Goal: Information Seeking & Learning: Find specific page/section

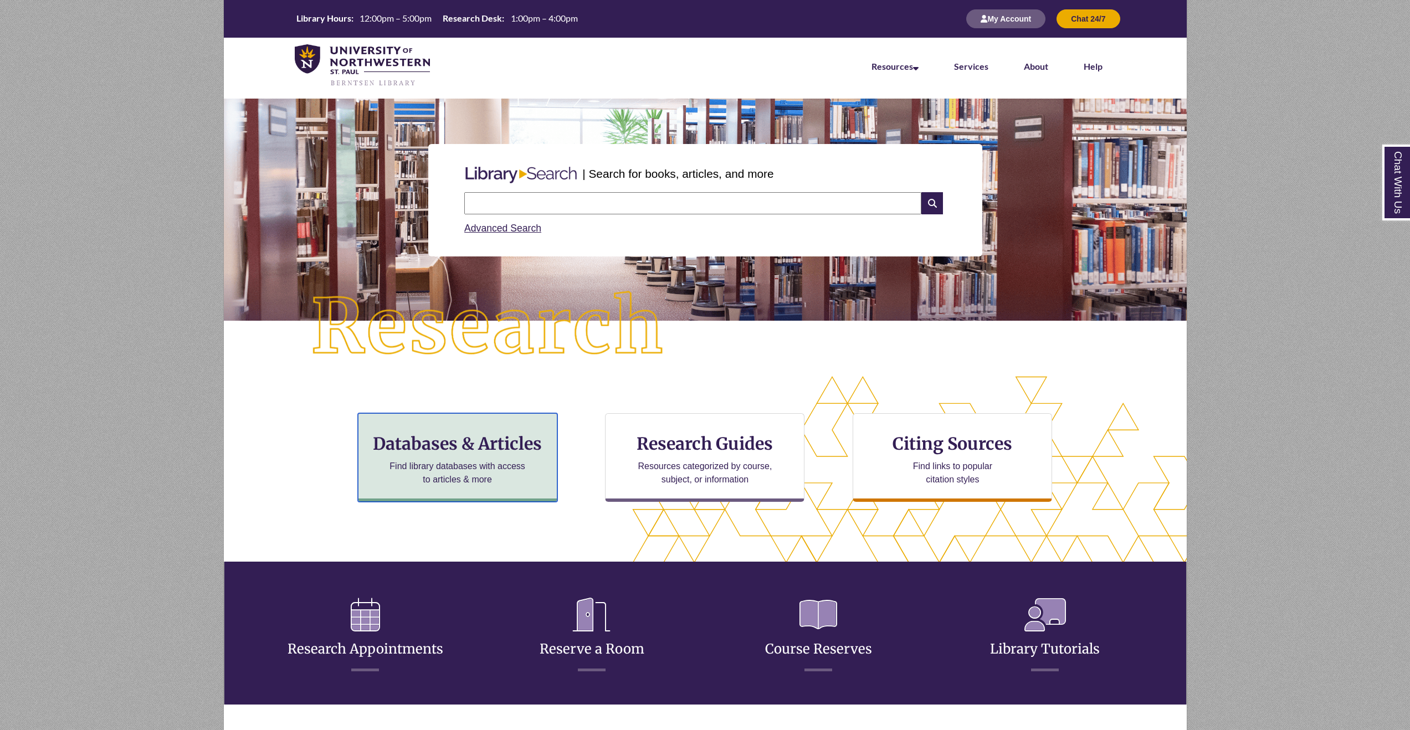
click at [513, 439] on h3 "Databases & Articles" at bounding box center [457, 443] width 181 height 21
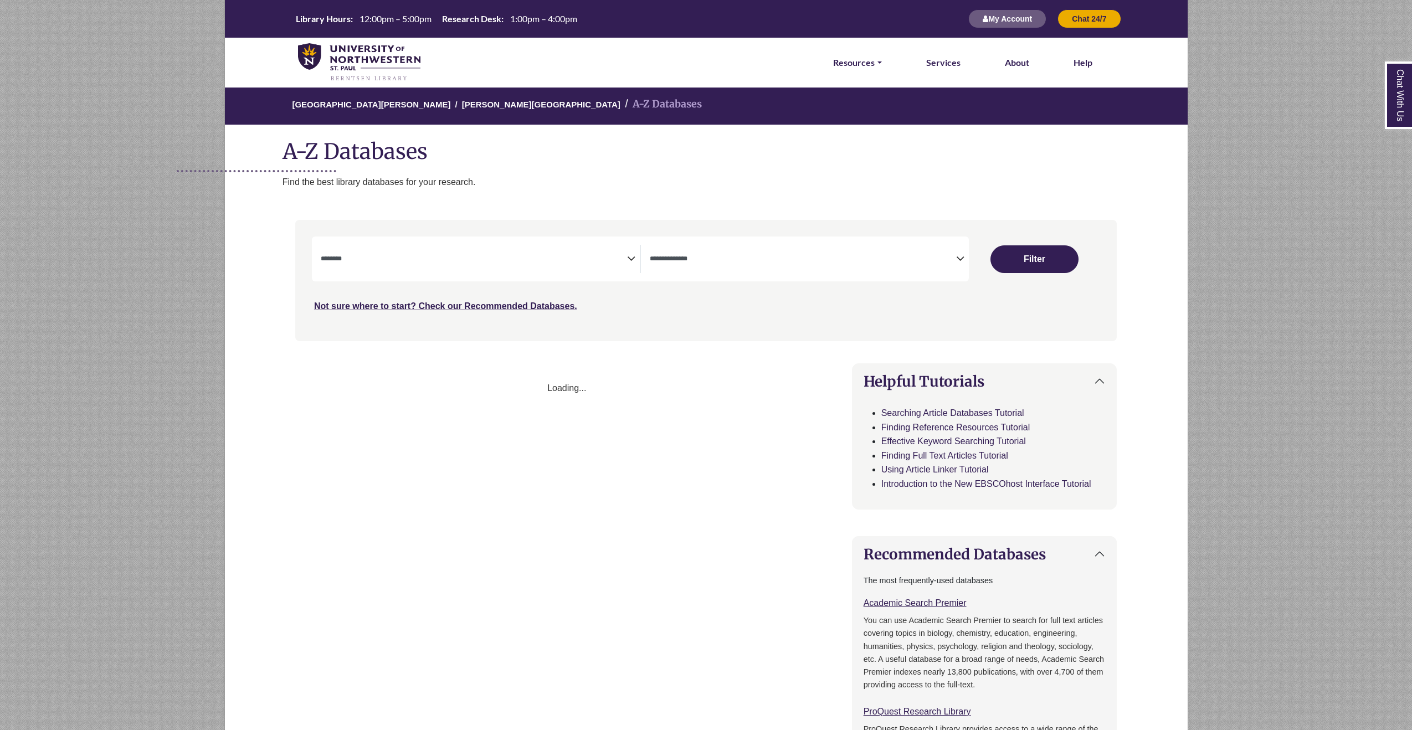
select select "Database Subject Filter"
select select "Database Types Filter"
select select "Database Subject Filter"
select select "Database Types Filter"
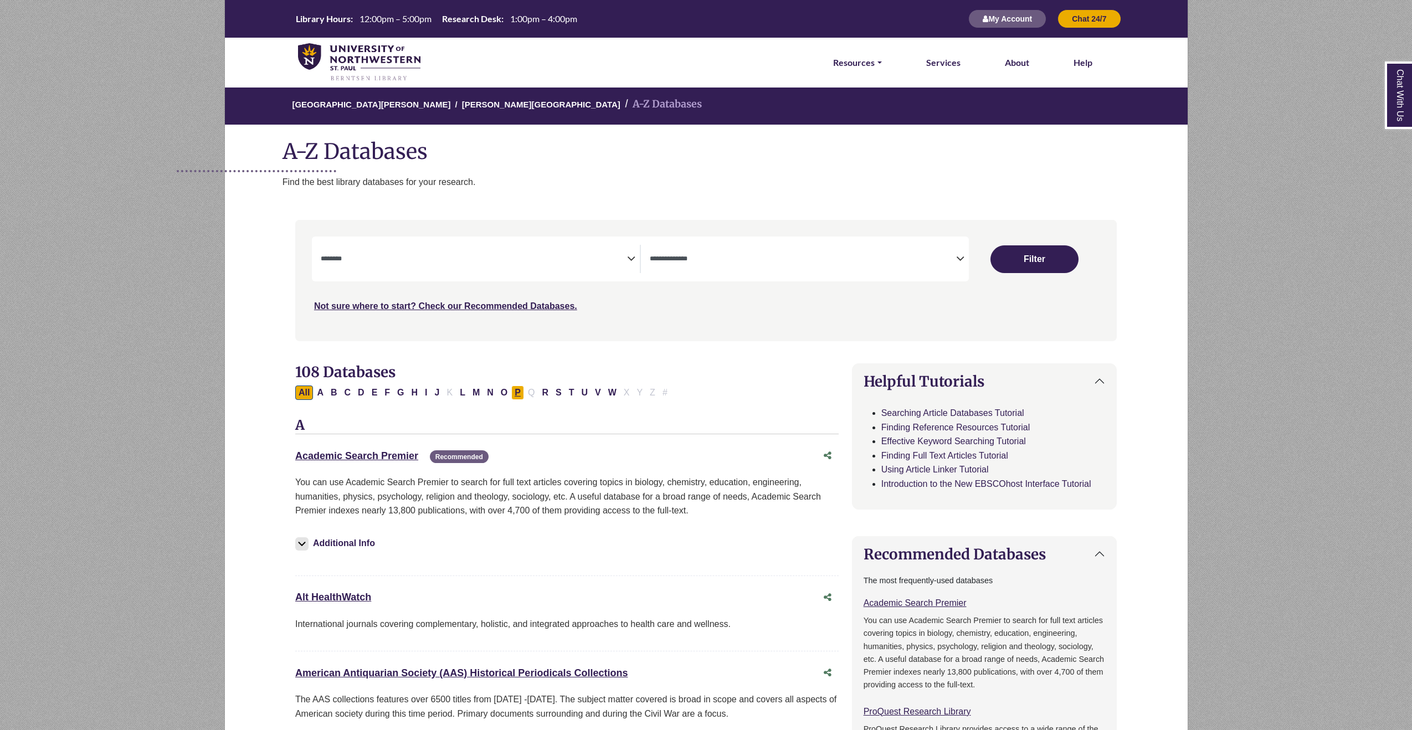
click at [521, 393] on button "P" at bounding box center [517, 393] width 13 height 14
select select "Database Subject Filter"
select select "Database Types Filter"
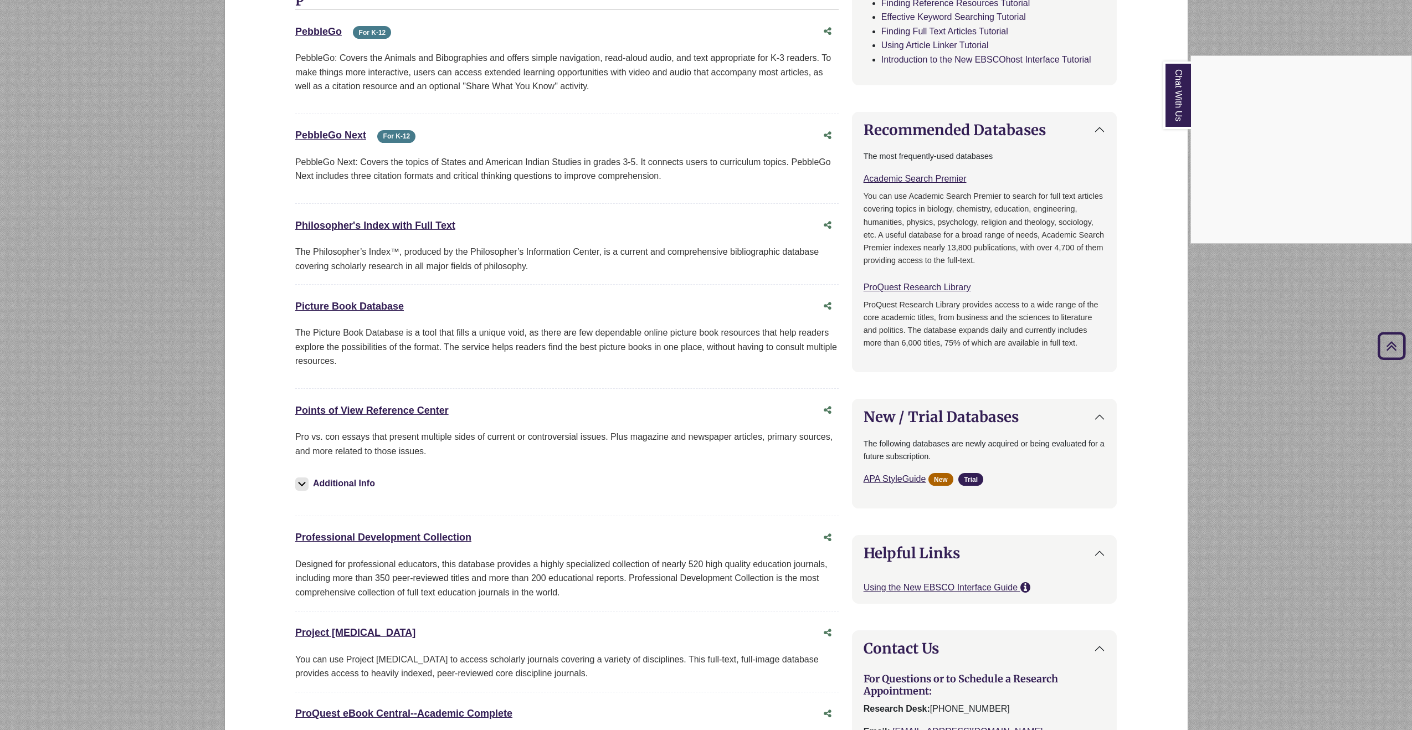
scroll to position [421, 0]
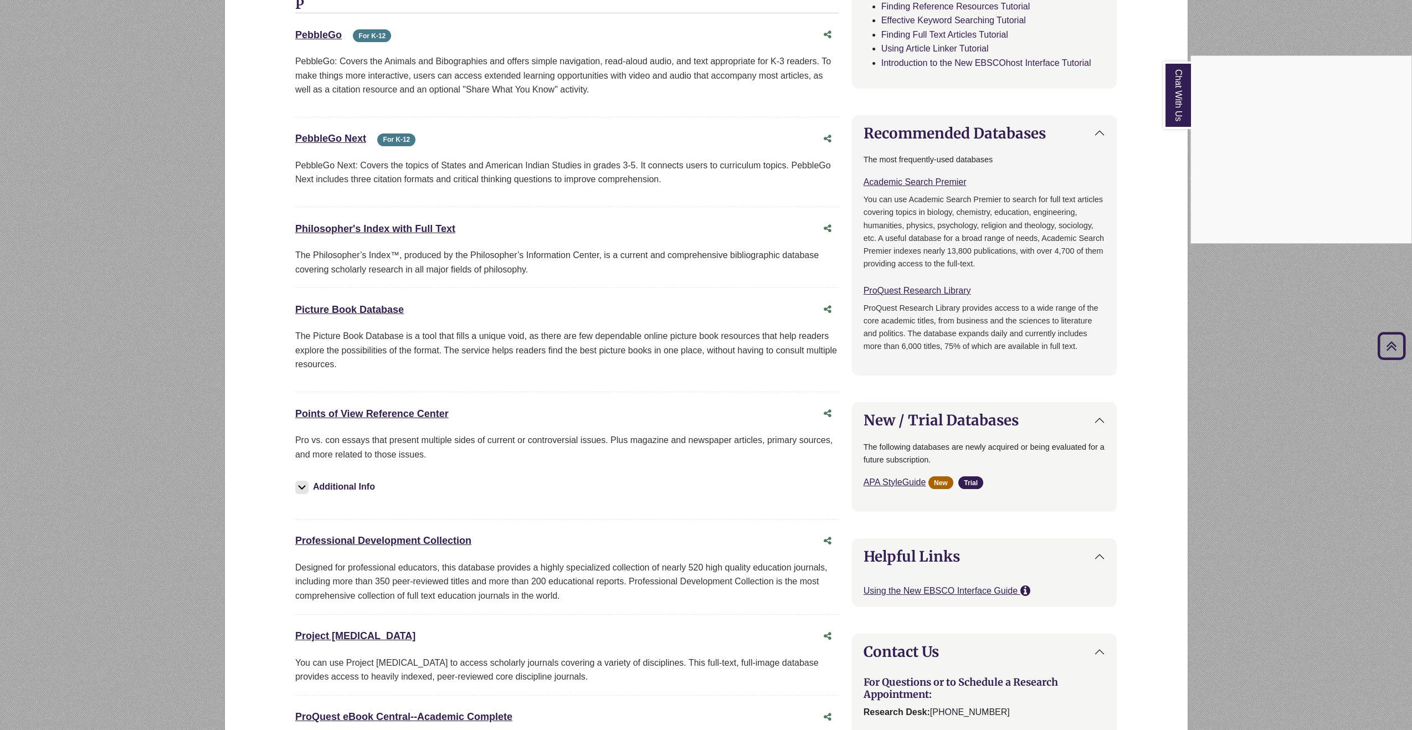
click at [422, 414] on div "Chat With Us" at bounding box center [706, 365] width 1412 height 730
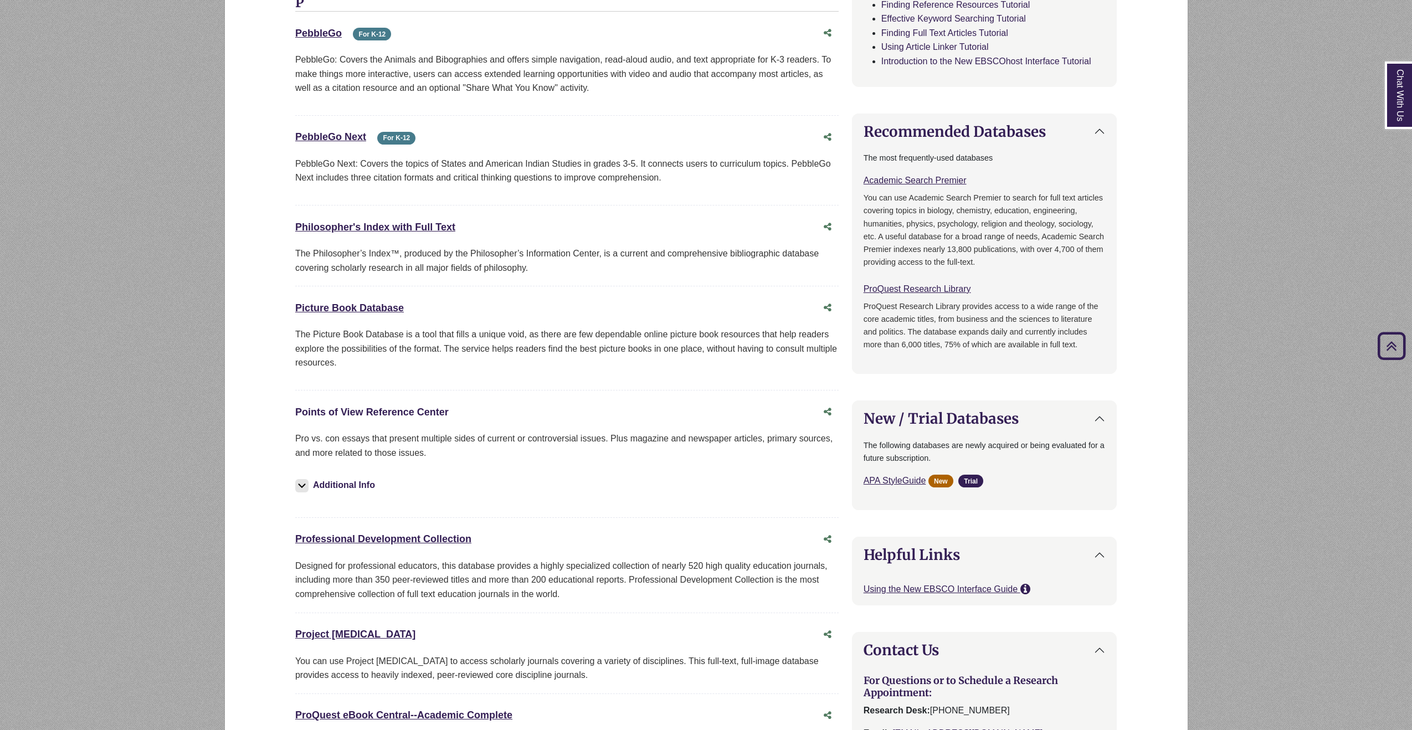
click at [433, 413] on link "Points of View Reference Center This link opens in a new window" at bounding box center [371, 412] width 153 height 11
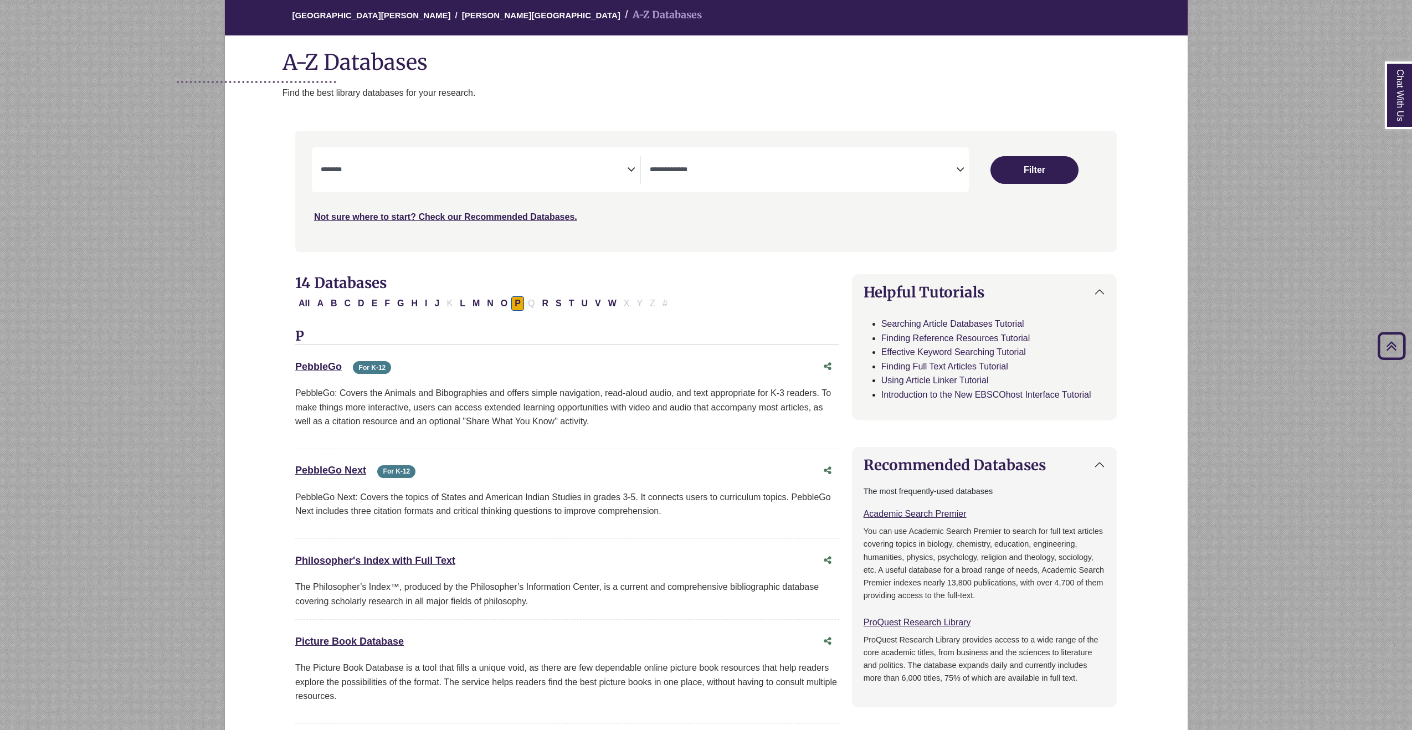
scroll to position [0, 0]
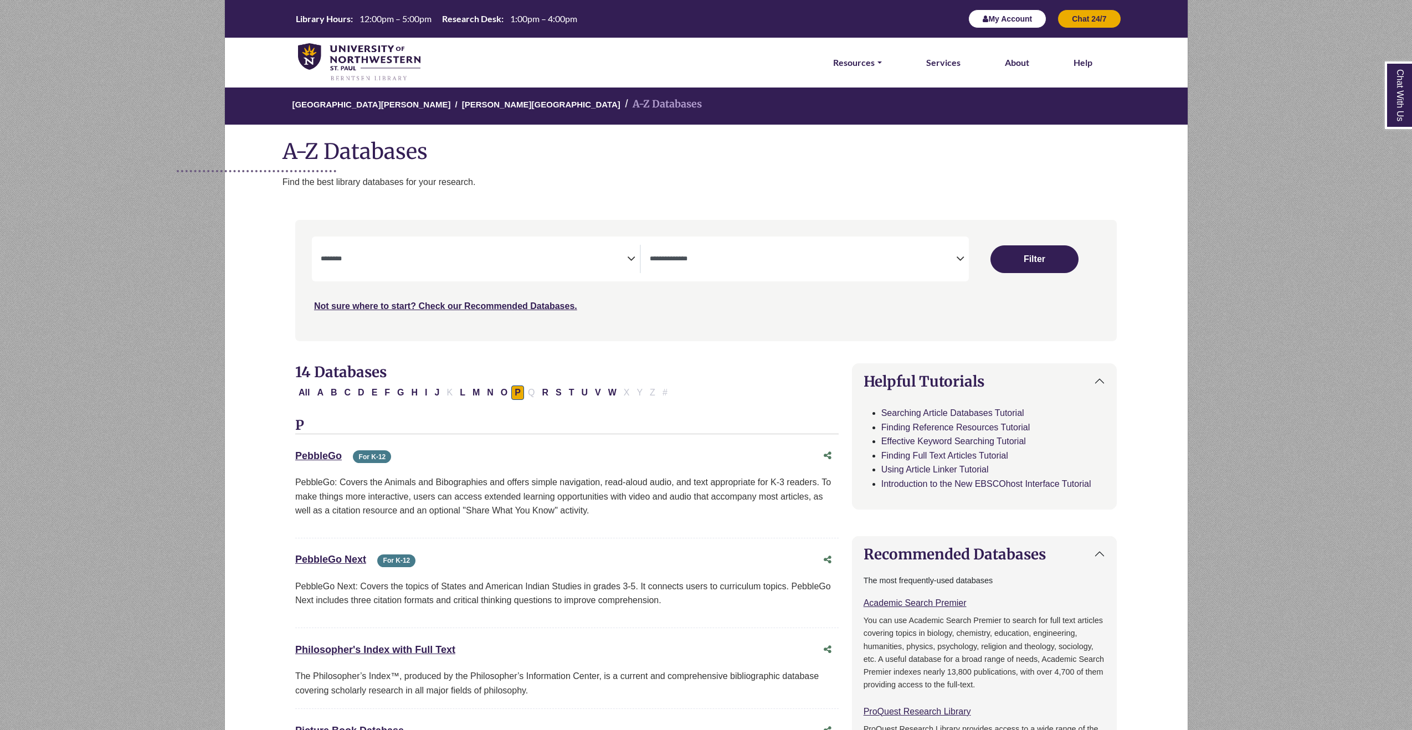
click at [1015, 12] on button "My Account" at bounding box center [1008, 18] width 78 height 19
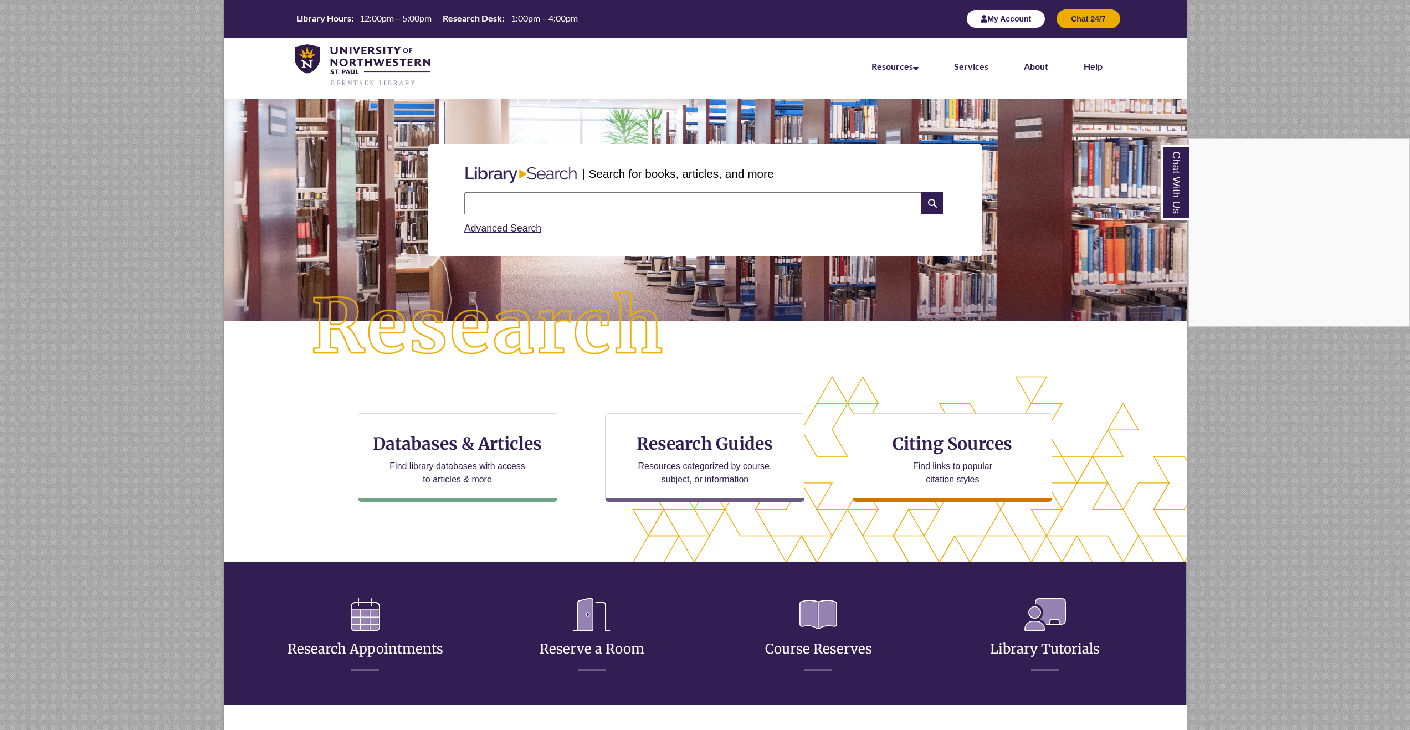
click at [1006, 24] on div "Chat With Us" at bounding box center [705, 365] width 1410 height 730
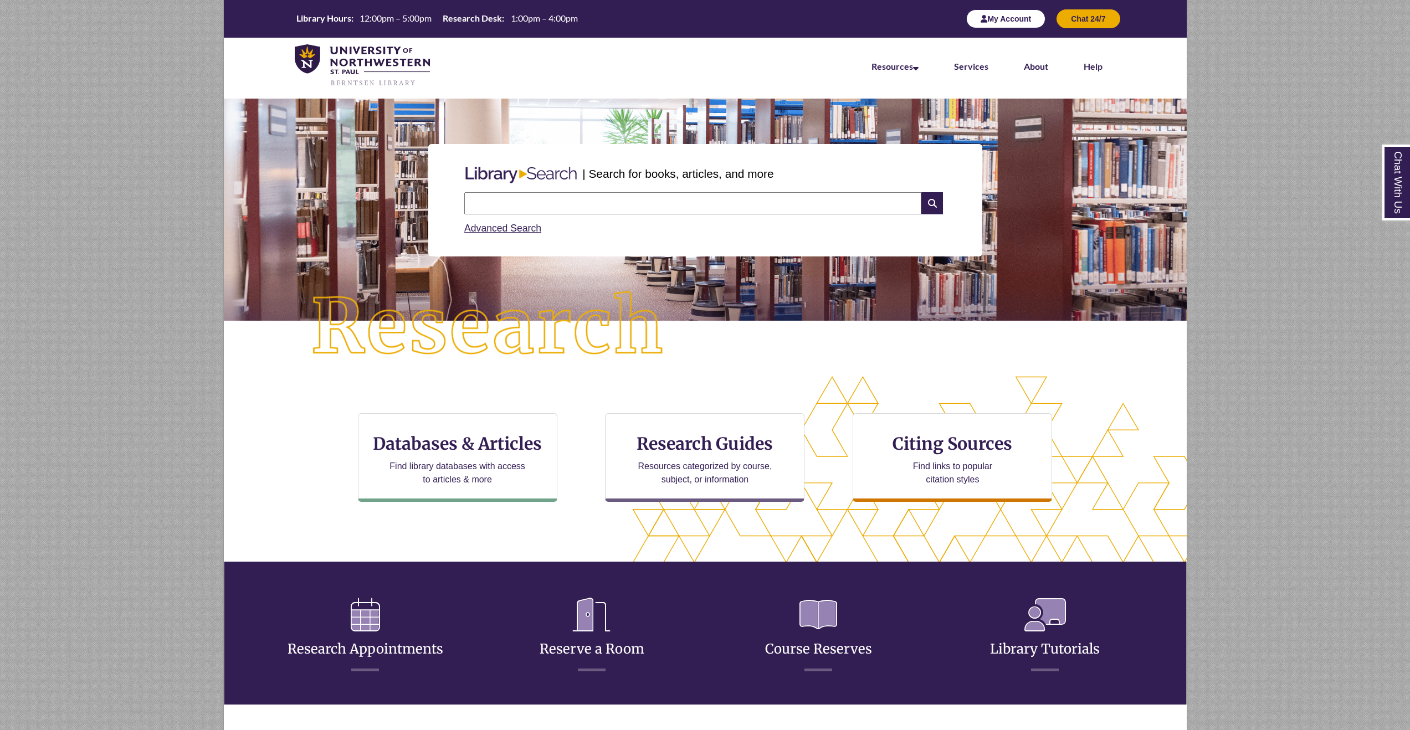
click at [1007, 19] on button "My Account" at bounding box center [1005, 18] width 79 height 19
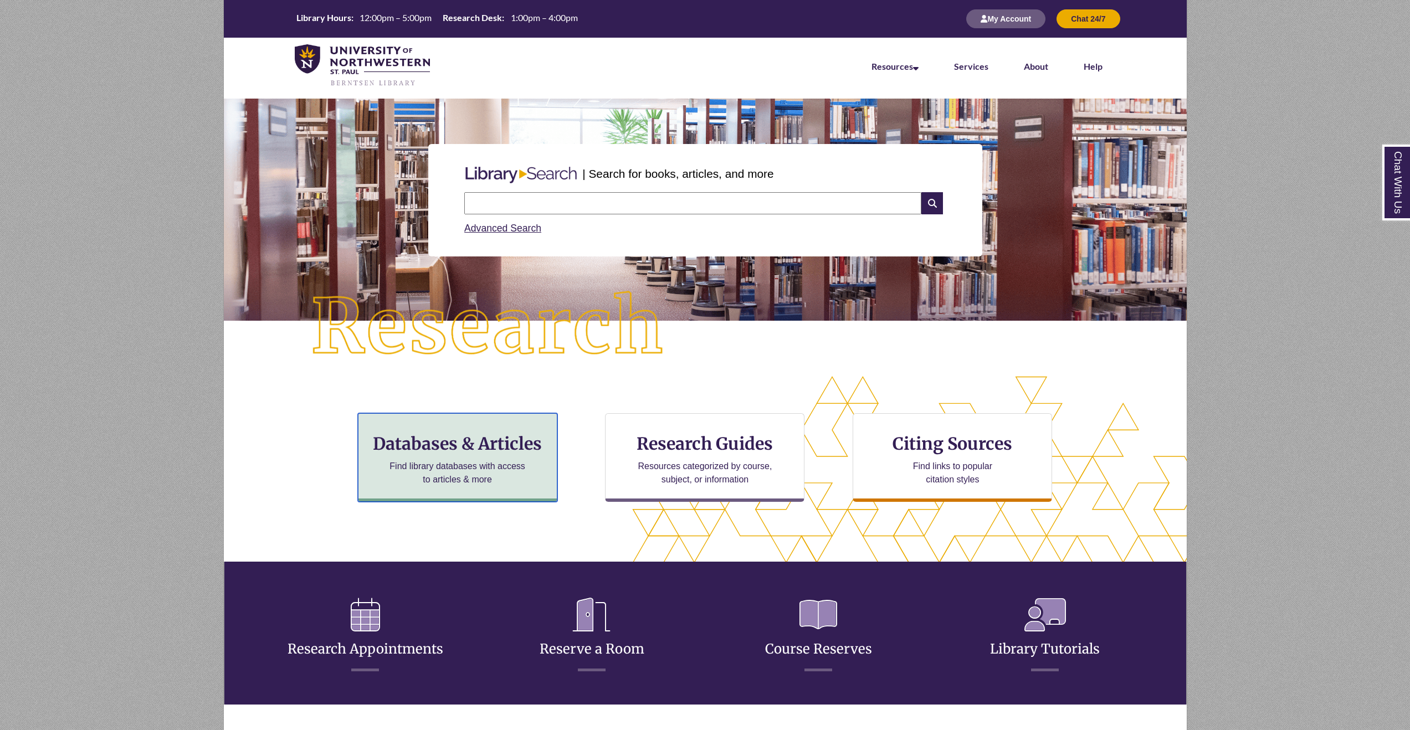
click at [524, 447] on h3 "Databases & Articles" at bounding box center [457, 443] width 181 height 21
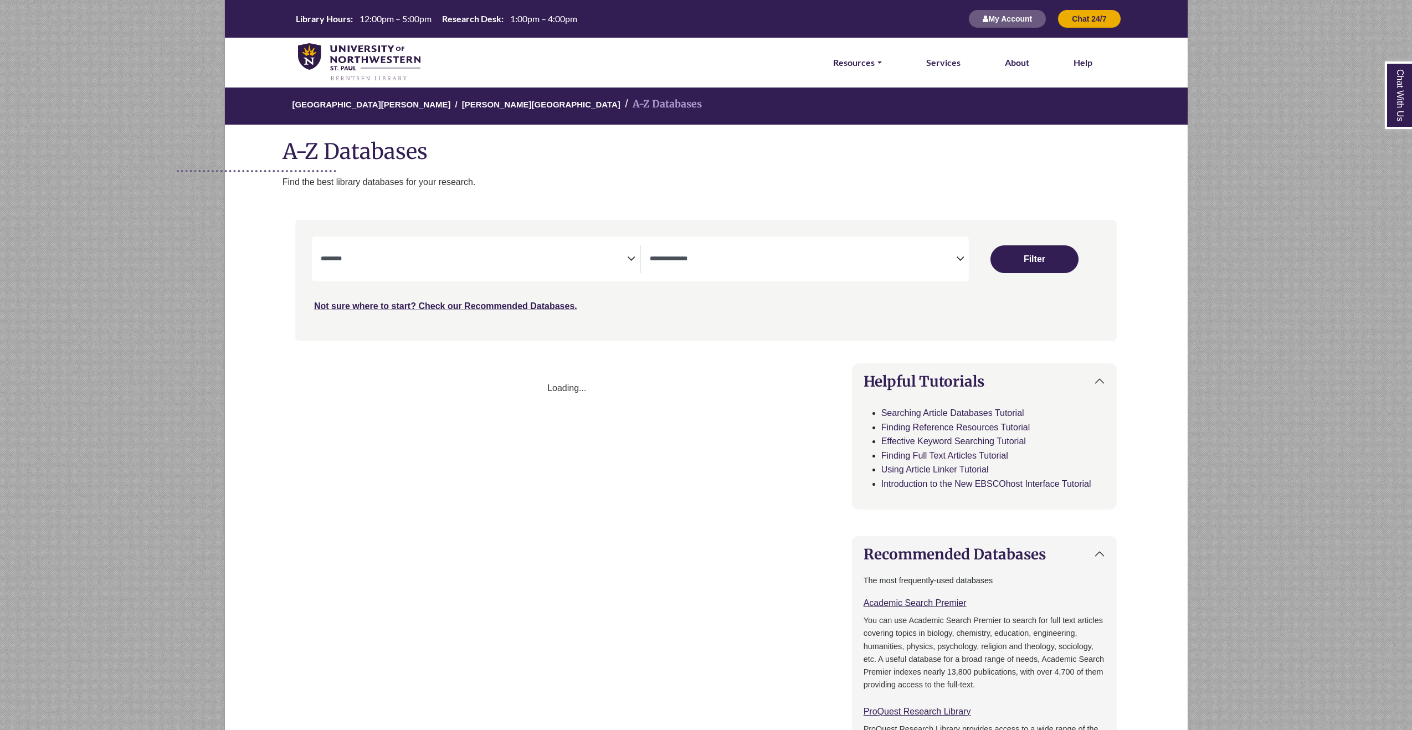
select select "Database Subject Filter"
select select "Database Types Filter"
select select "Database Subject Filter"
select select "Database Types Filter"
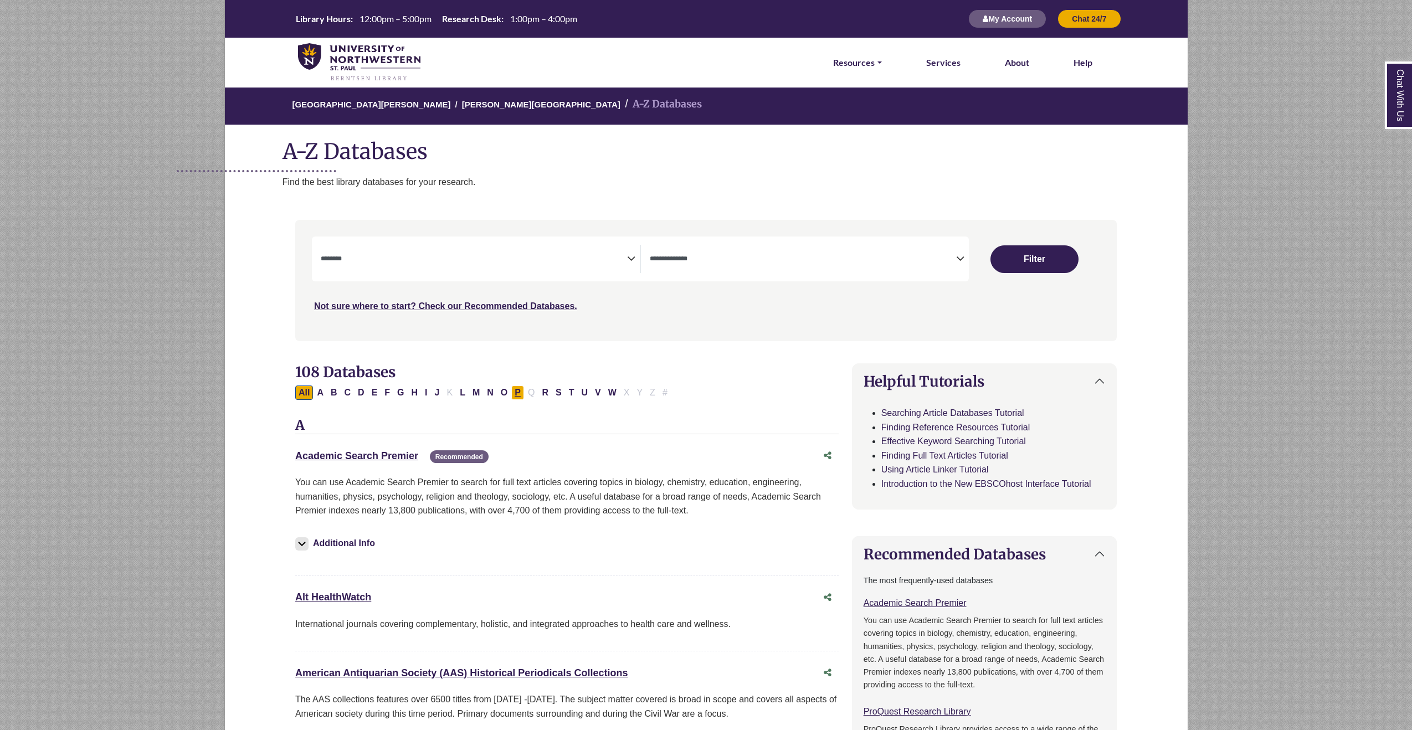
click at [518, 395] on button "P" at bounding box center [517, 393] width 13 height 14
select select "Database Subject Filter"
select select "Database Types Filter"
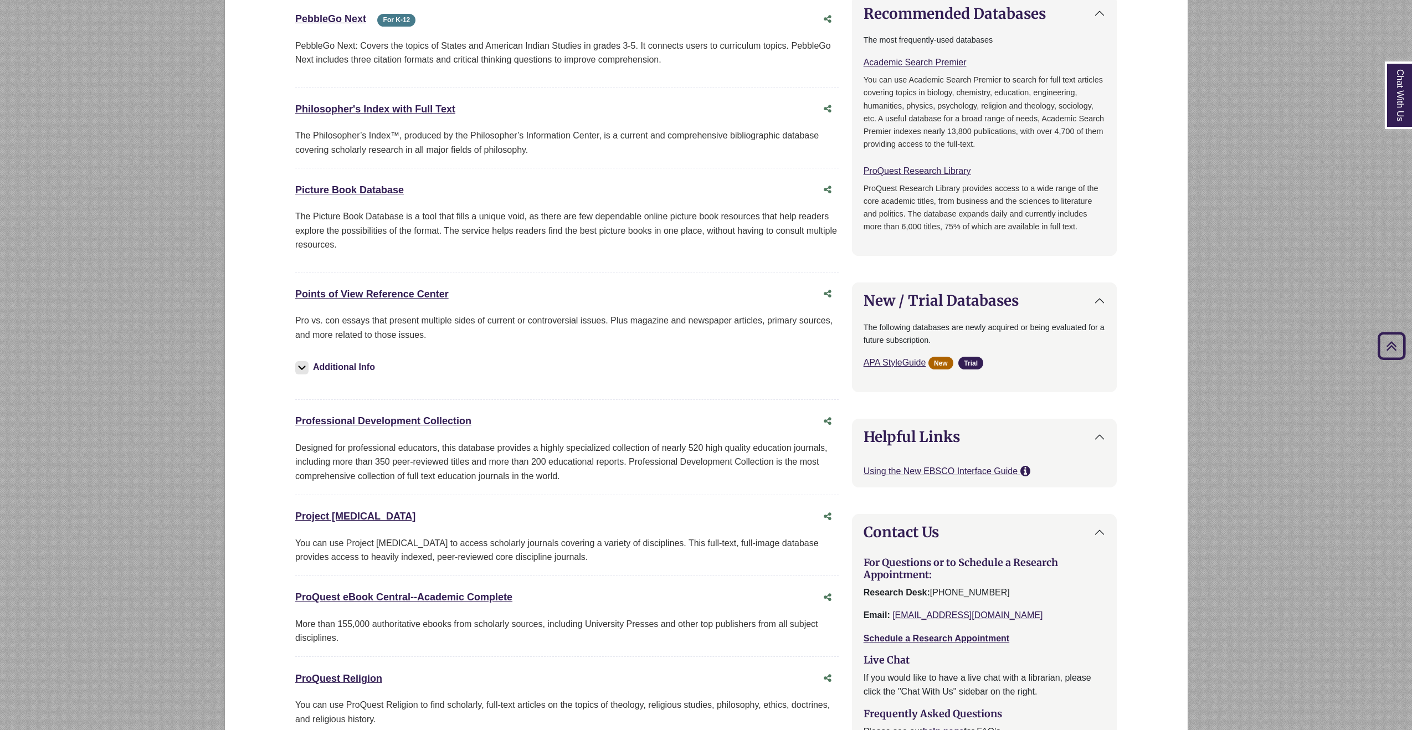
scroll to position [540, 0]
click at [308, 370] on img at bounding box center [301, 368] width 13 height 13
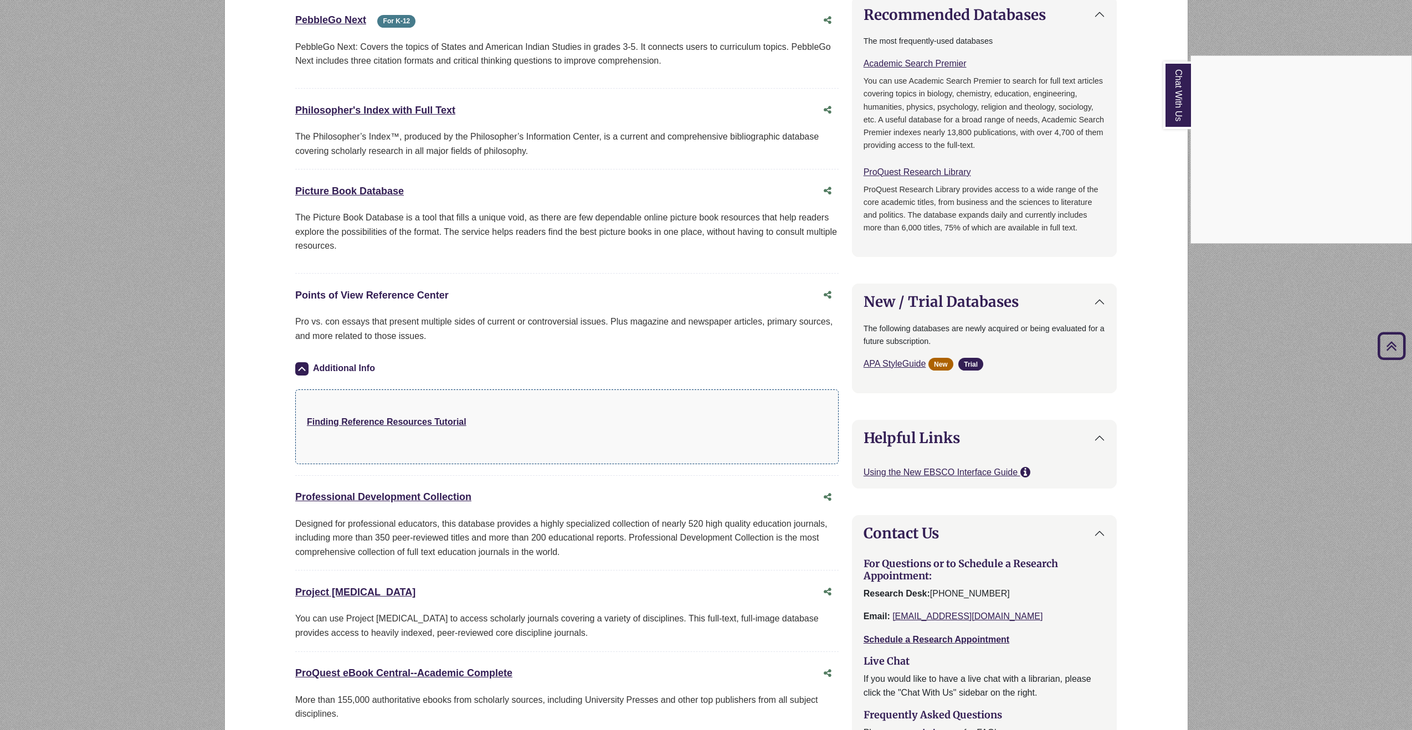
click at [428, 296] on div "Chat With Us" at bounding box center [706, 365] width 1412 height 730
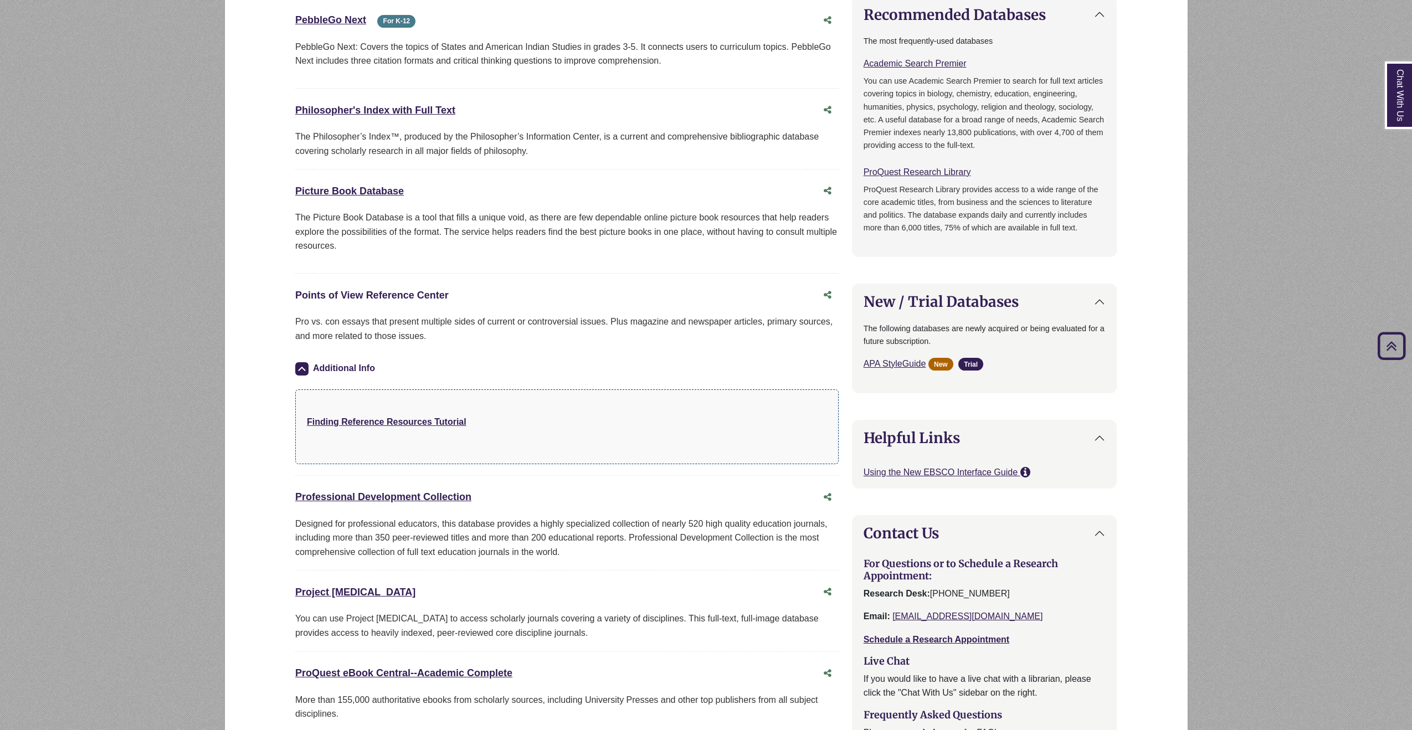
click at [438, 295] on link "Points of View Reference Center This link opens in a new window" at bounding box center [371, 295] width 153 height 11
